Goal: Navigation & Orientation: Find specific page/section

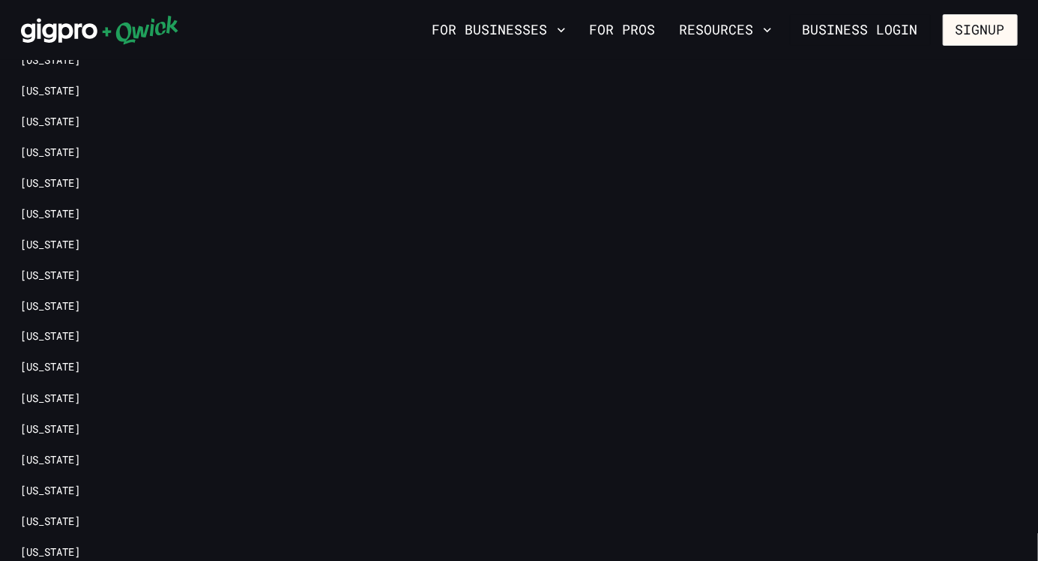
scroll to position [3465, 0]
click at [646, 34] on link "For Pros" at bounding box center [623, 29] width 78 height 25
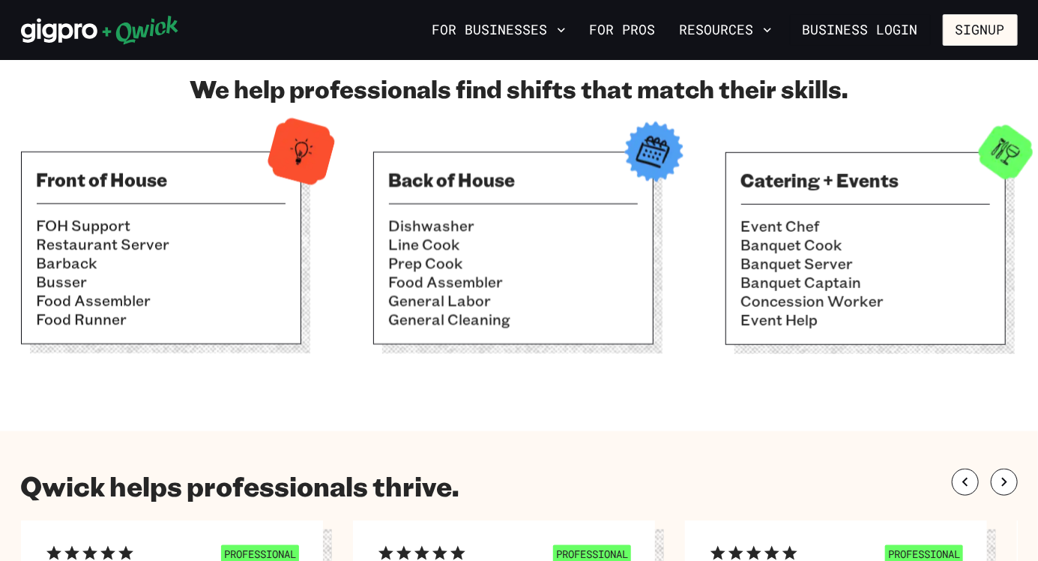
scroll to position [523, 0]
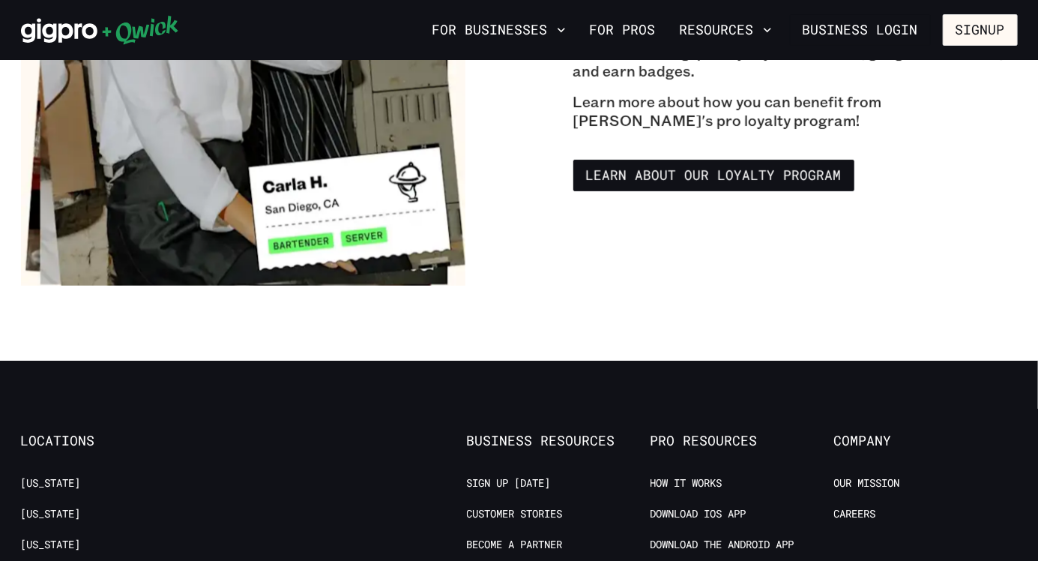
click at [804, 337] on section "Pro Loyalty Program Top performing pros earn enticing rewards. Now introducing:…" at bounding box center [519, 63] width 1038 height 595
click at [804, 355] on section "Pro Loyalty Program Top performing pros earn enticing rewards. Now introducing:…" at bounding box center [519, 63] width 1038 height 595
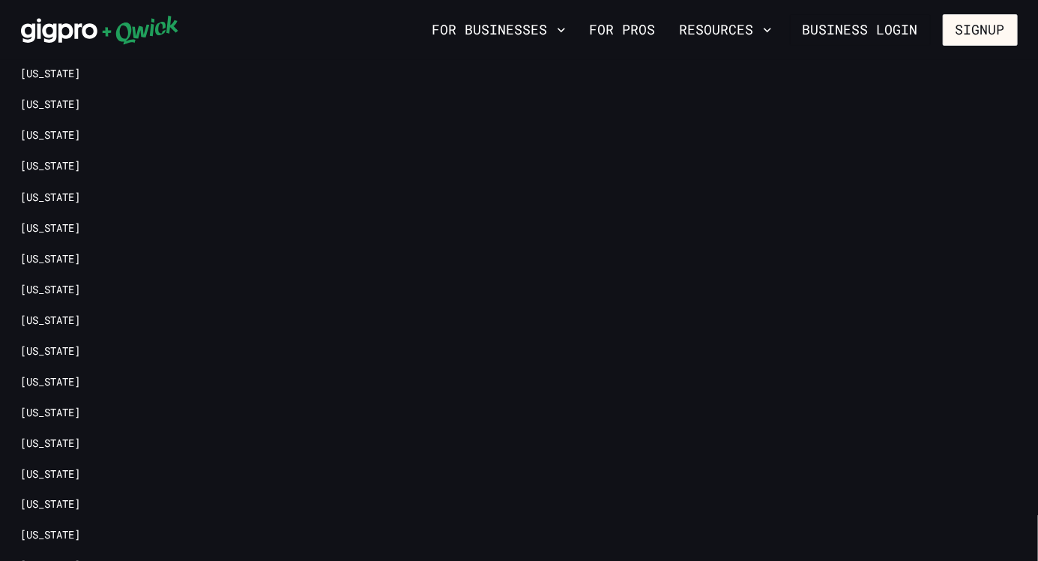
scroll to position [3296, 0]
click at [81, 374] on link "[US_STATE]" at bounding box center [51, 381] width 60 height 14
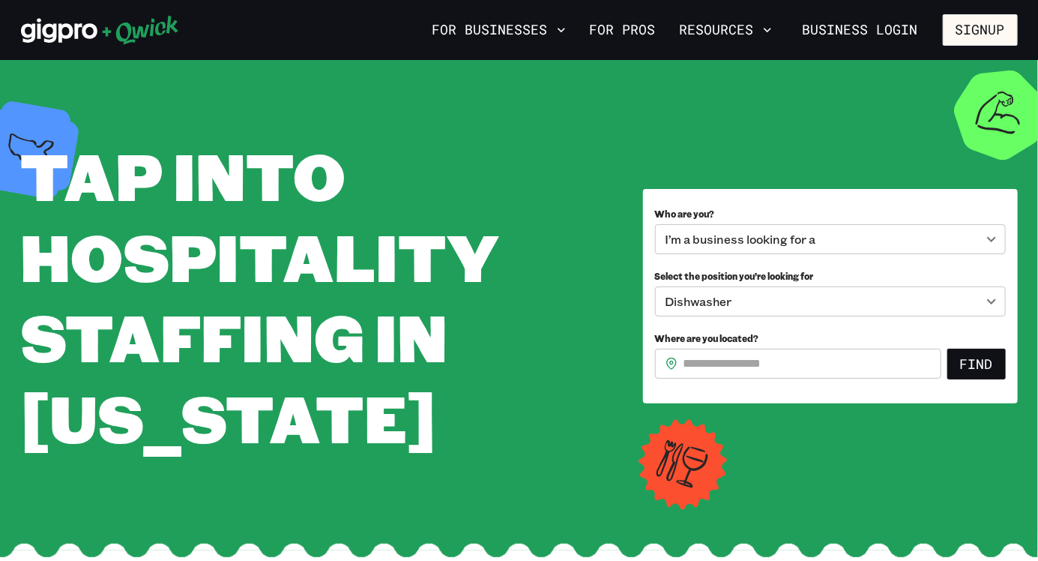
click at [632, 35] on link "For Pros" at bounding box center [623, 29] width 78 height 25
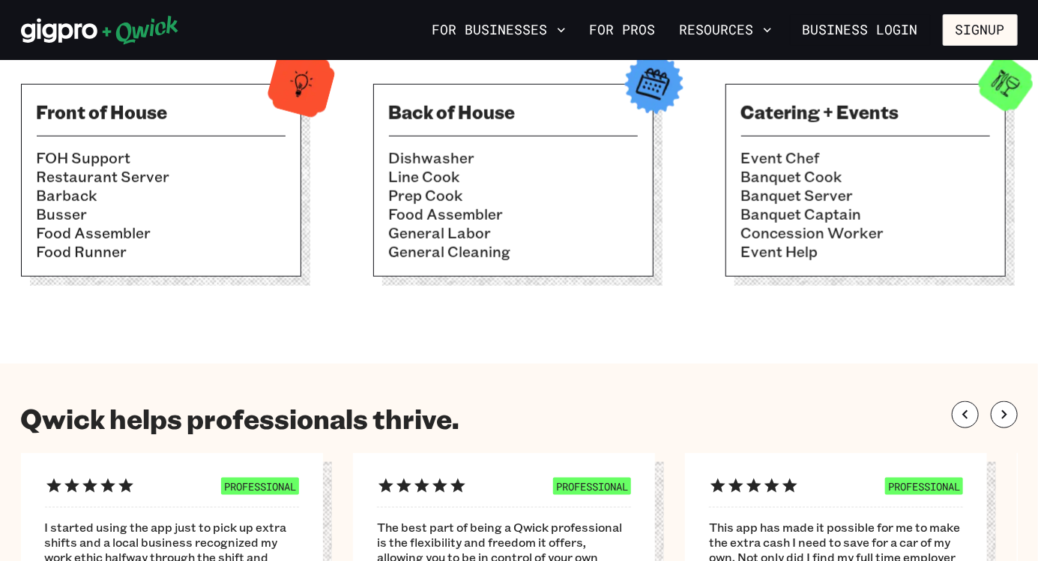
scroll to position [589, 0]
